Goal: Book appointment/travel/reservation

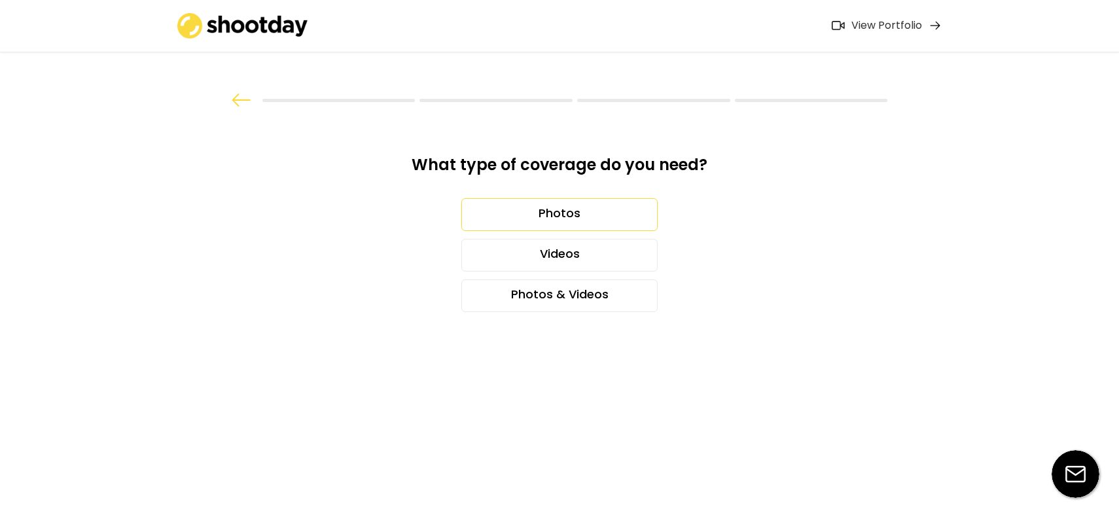
click at [567, 215] on div "Photos" at bounding box center [559, 214] width 196 height 33
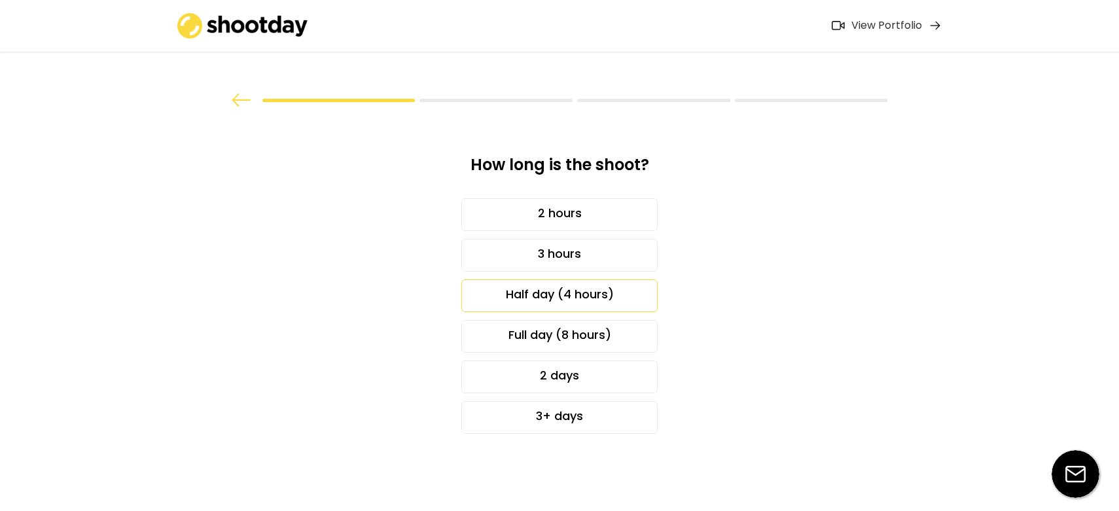
click at [595, 285] on div "Half day (4 hours)" at bounding box center [559, 295] width 196 height 33
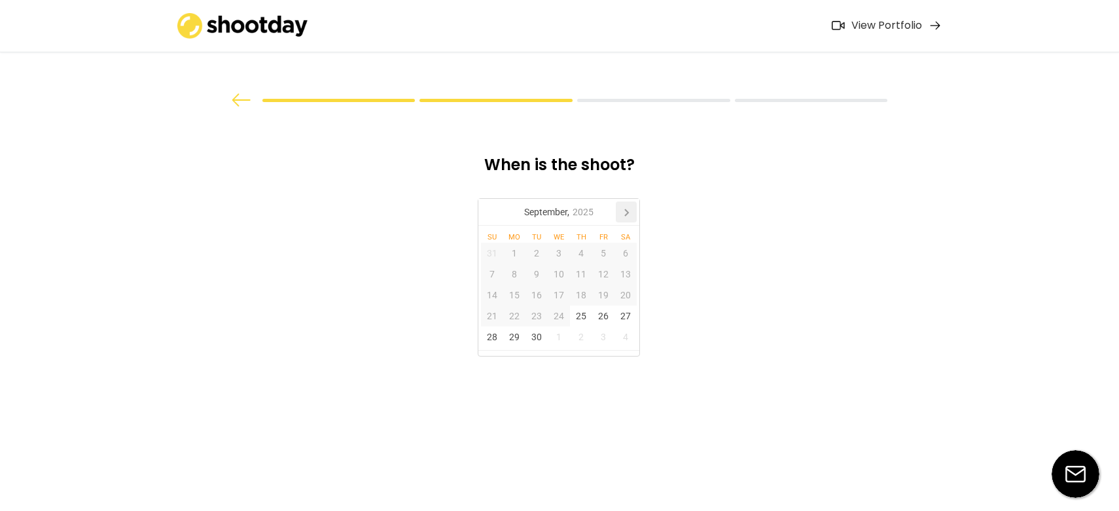
click at [627, 211] on icon at bounding box center [626, 212] width 3 height 7
click at [537, 275] on div "7" at bounding box center [537, 274] width 22 height 21
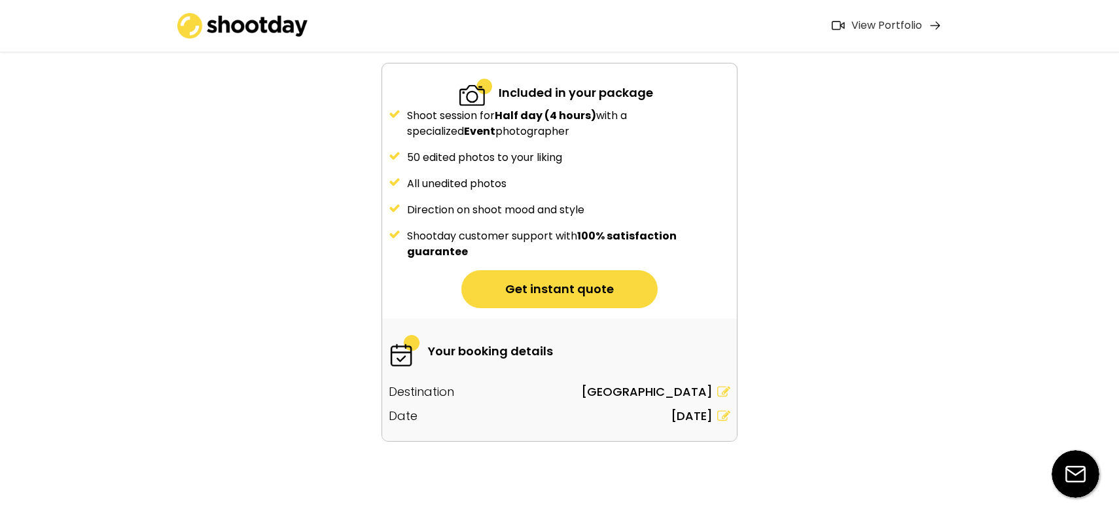
scroll to position [132, 0]
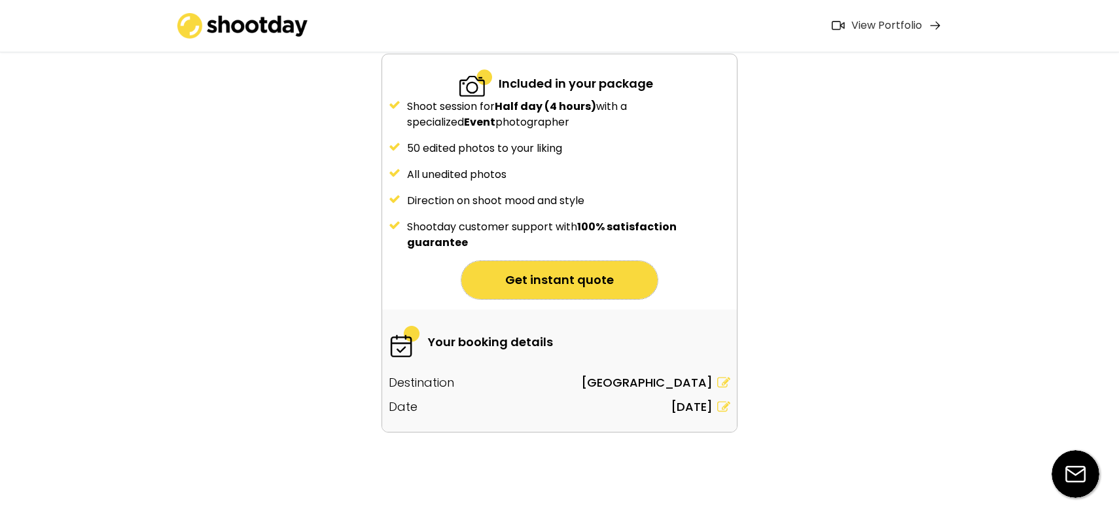
click at [587, 272] on button "Get instant quote" at bounding box center [559, 280] width 196 height 38
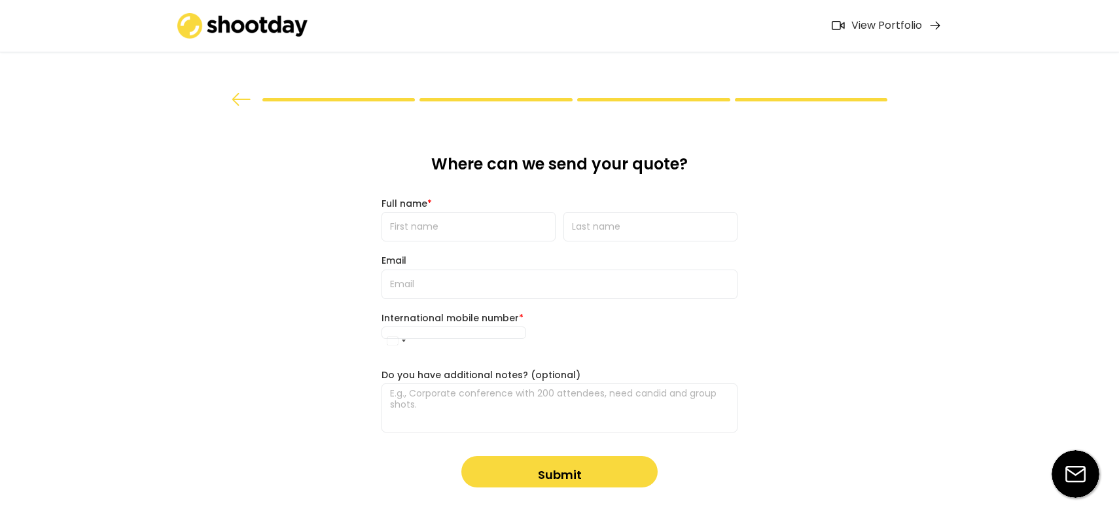
scroll to position [0, 0]
click at [469, 226] on input "input" at bounding box center [469, 227] width 174 height 29
type input "[PERSON_NAME]"
click at [583, 227] on input "input" at bounding box center [651, 227] width 174 height 29
type input "Burns Hilton"
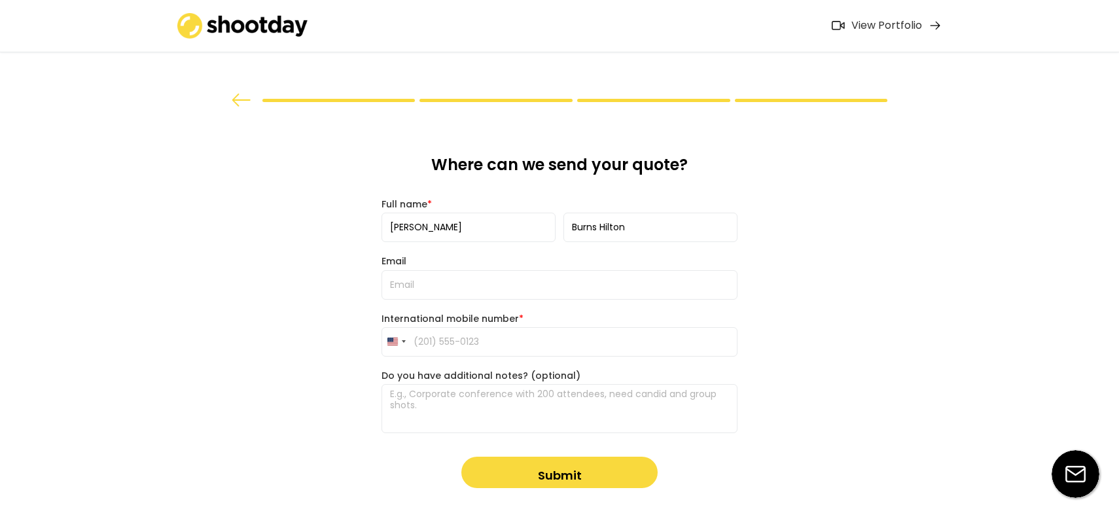
click at [483, 280] on input "email" at bounding box center [560, 284] width 356 height 29
type input "[PERSON_NAME][EMAIL_ADDRESS][DOMAIN_NAME]"
click at [431, 338] on input "tel" at bounding box center [560, 341] width 356 height 29
type input "[PHONE_NUMBER]"
click at [426, 412] on textarea at bounding box center [560, 408] width 356 height 49
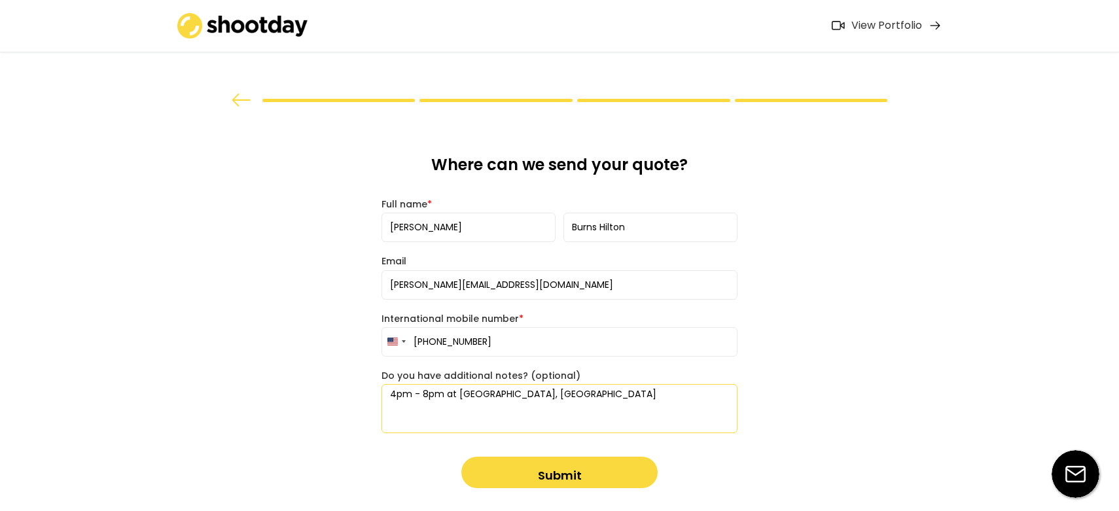
type textarea "4pm - 8pm at [GEOGRAPHIC_DATA], [GEOGRAPHIC_DATA]"
click at [518, 469] on button "Submit" at bounding box center [559, 472] width 196 height 31
